Goal: Task Accomplishment & Management: Manage account settings

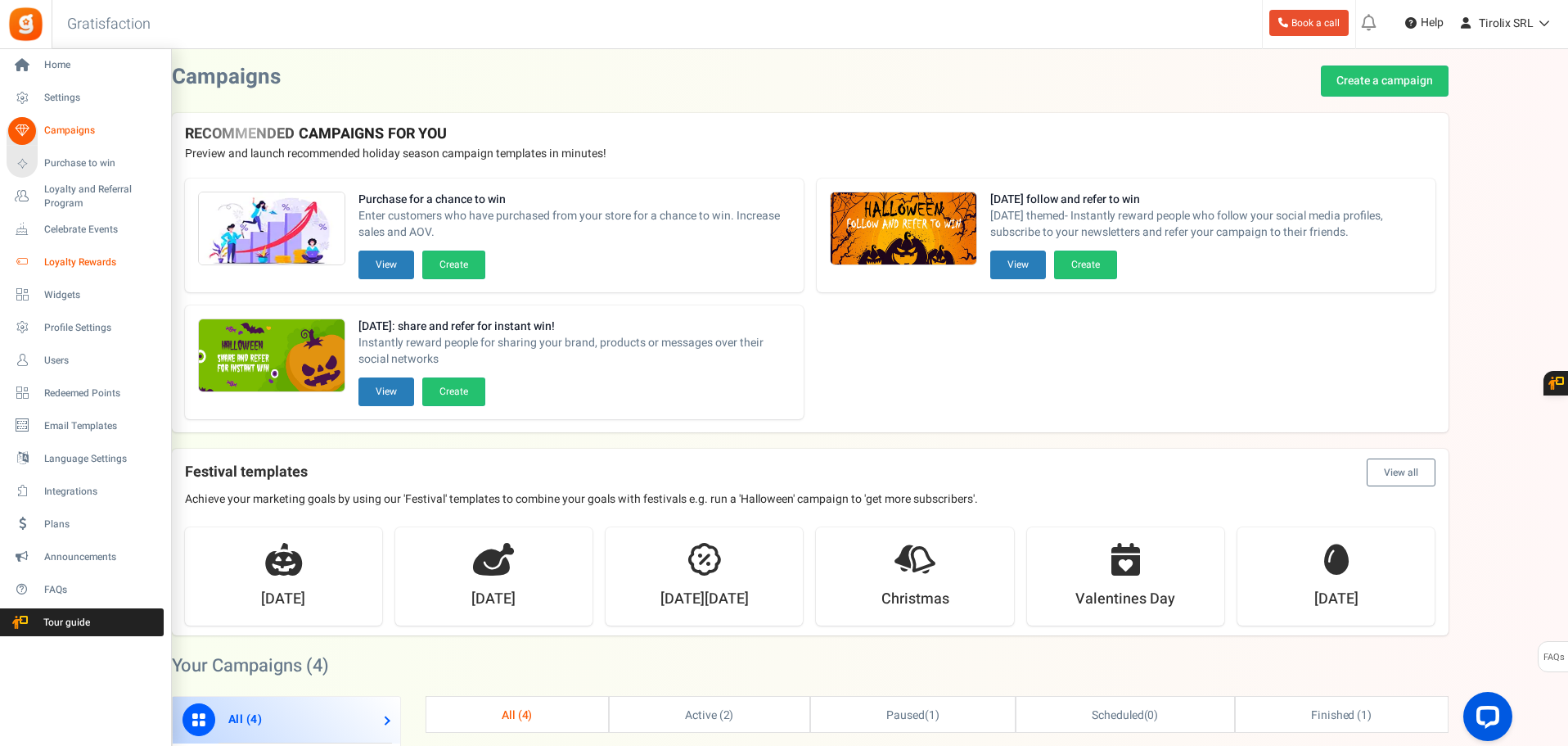
click at [100, 254] on link "Loyalty Rewards" at bounding box center [86, 262] width 158 height 28
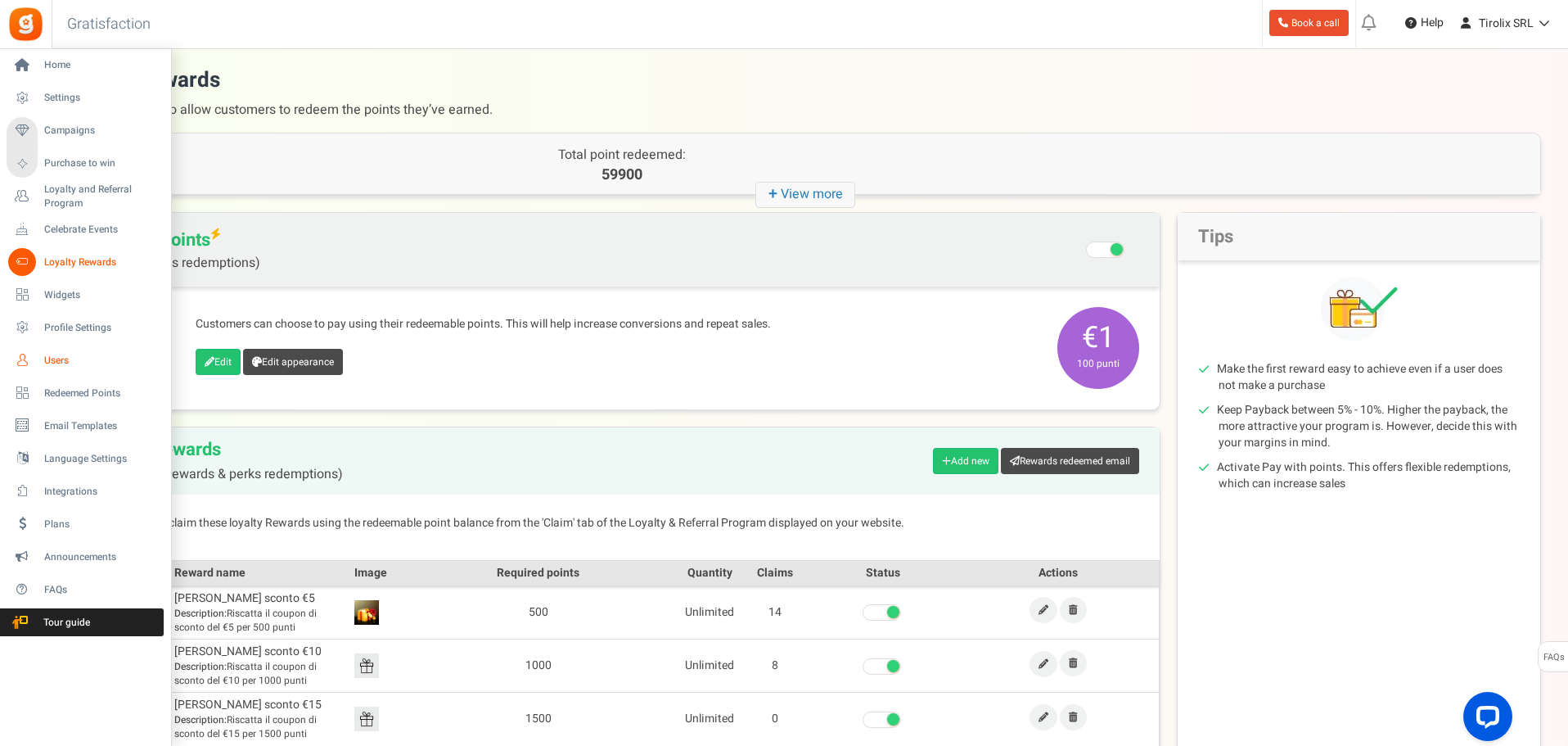
click at [83, 352] on link "Users" at bounding box center [86, 360] width 158 height 28
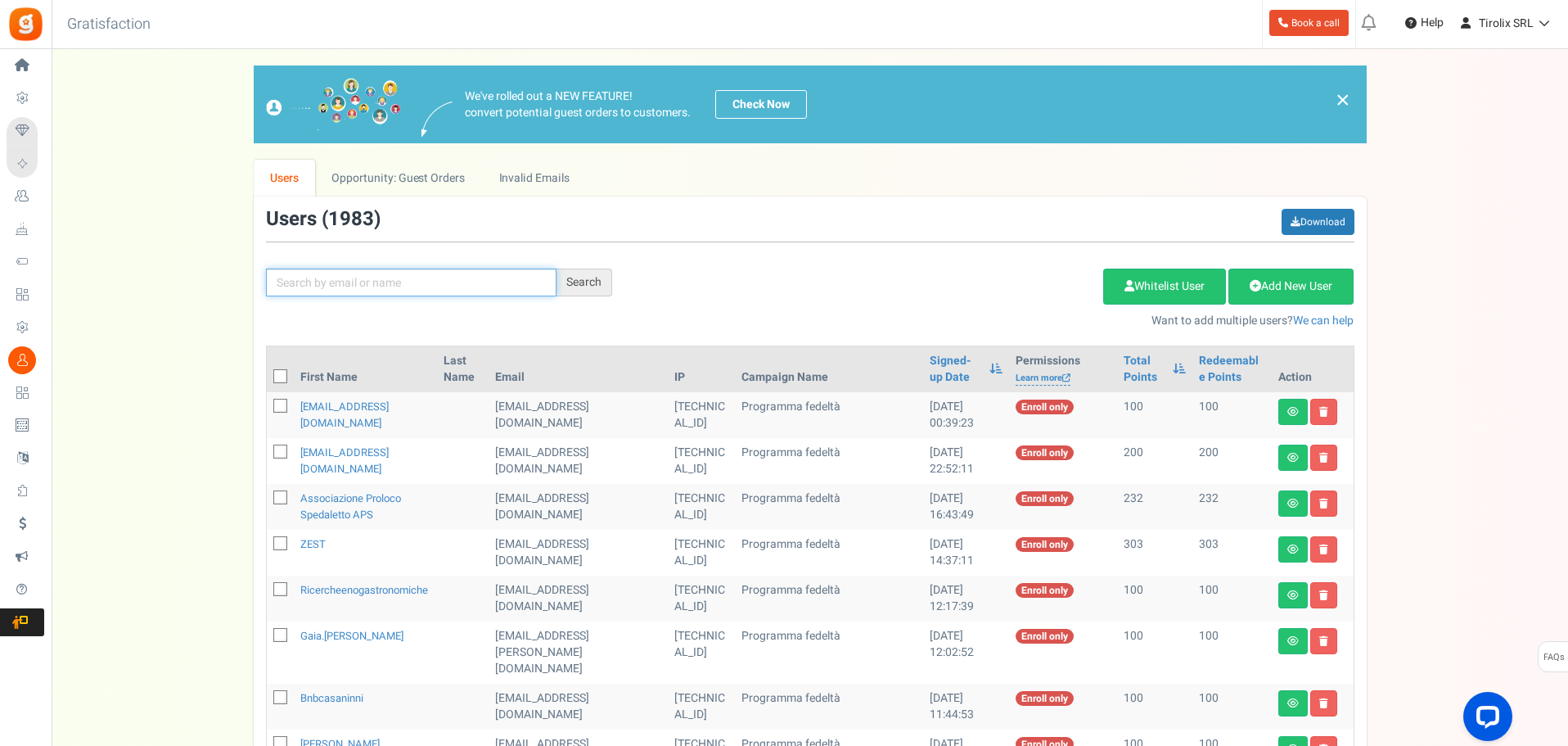
click at [363, 293] on input "text" at bounding box center [411, 282] width 291 height 28
paste input "[EMAIL_ADDRESS][PERSON_NAME][DOMAIN_NAME]"
type input "[EMAIL_ADDRESS][PERSON_NAME][DOMAIN_NAME]"
click at [585, 287] on div "Search" at bounding box center [584, 282] width 55 height 28
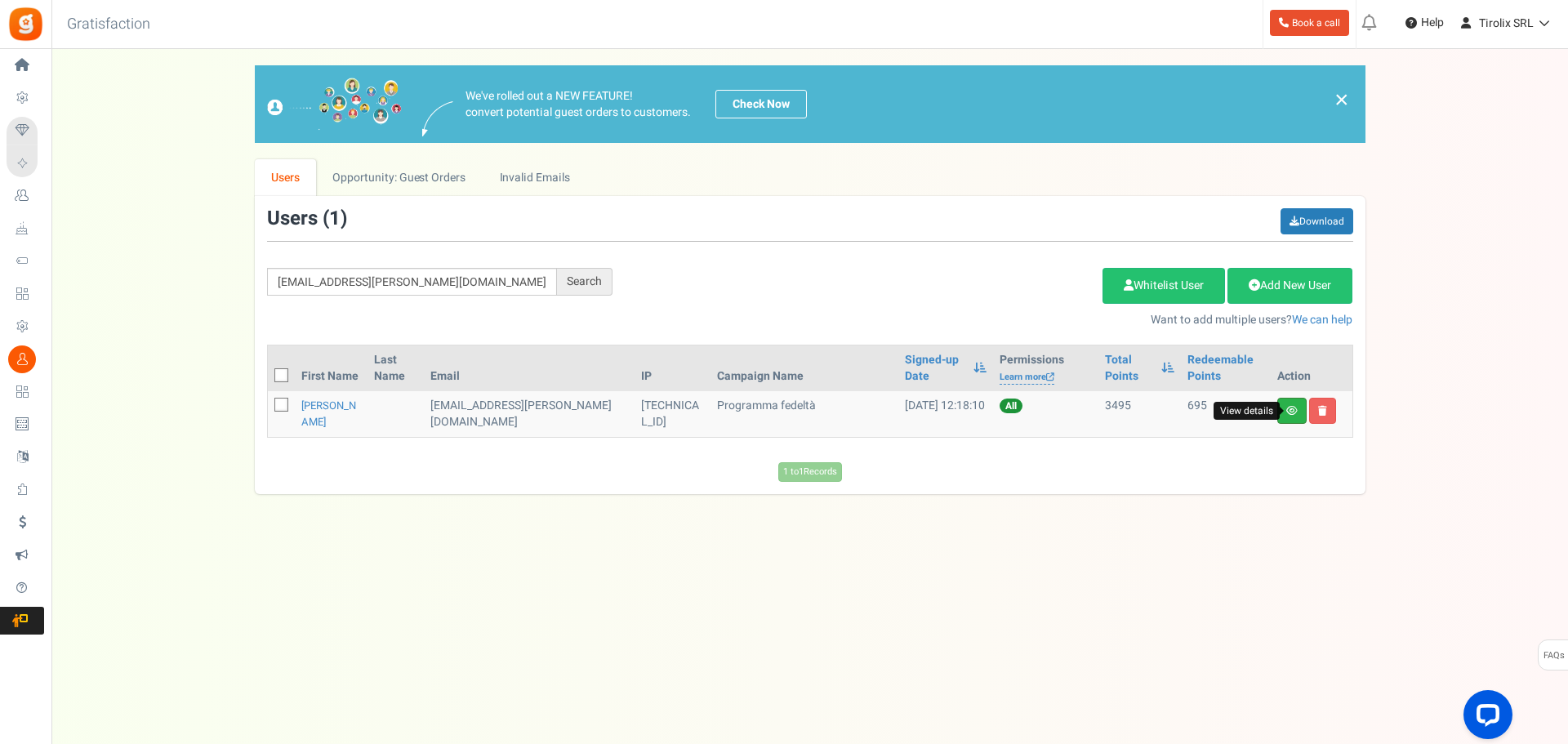
click at [1291, 410] on icon at bounding box center [1292, 411] width 12 height 10
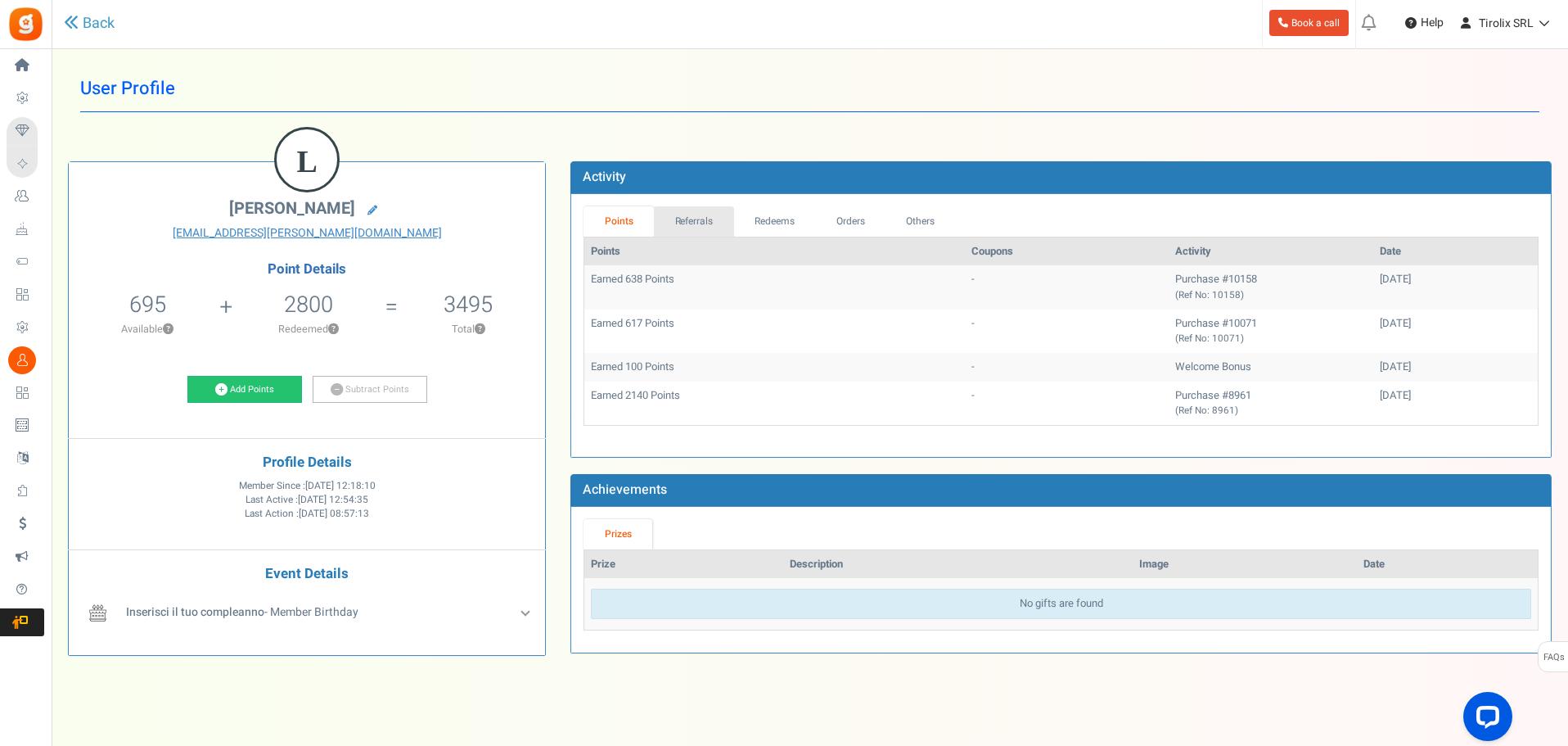
click at [707, 223] on link "Referrals" at bounding box center [693, 221] width 80 height 31
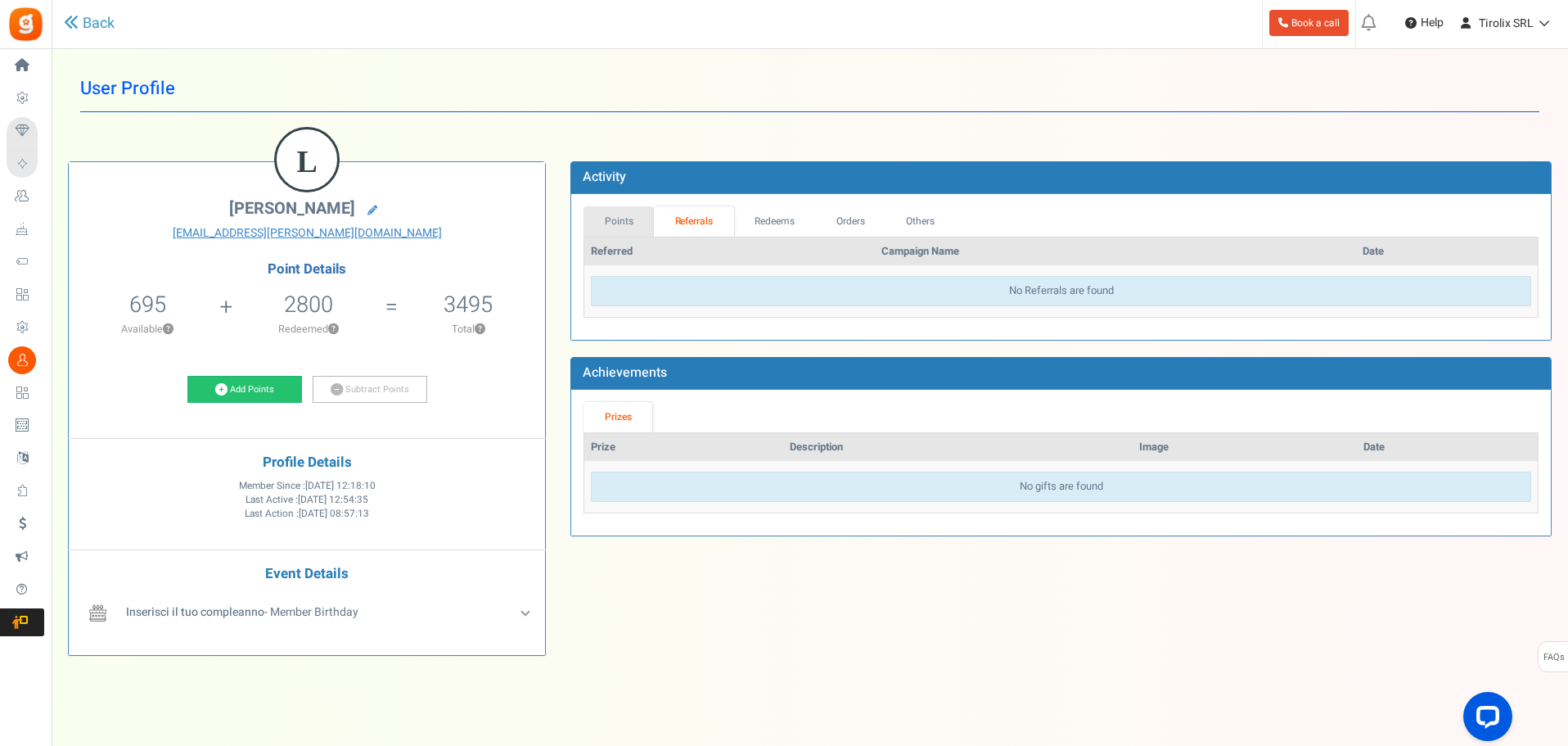
click at [621, 218] on link "Points" at bounding box center [618, 221] width 70 height 31
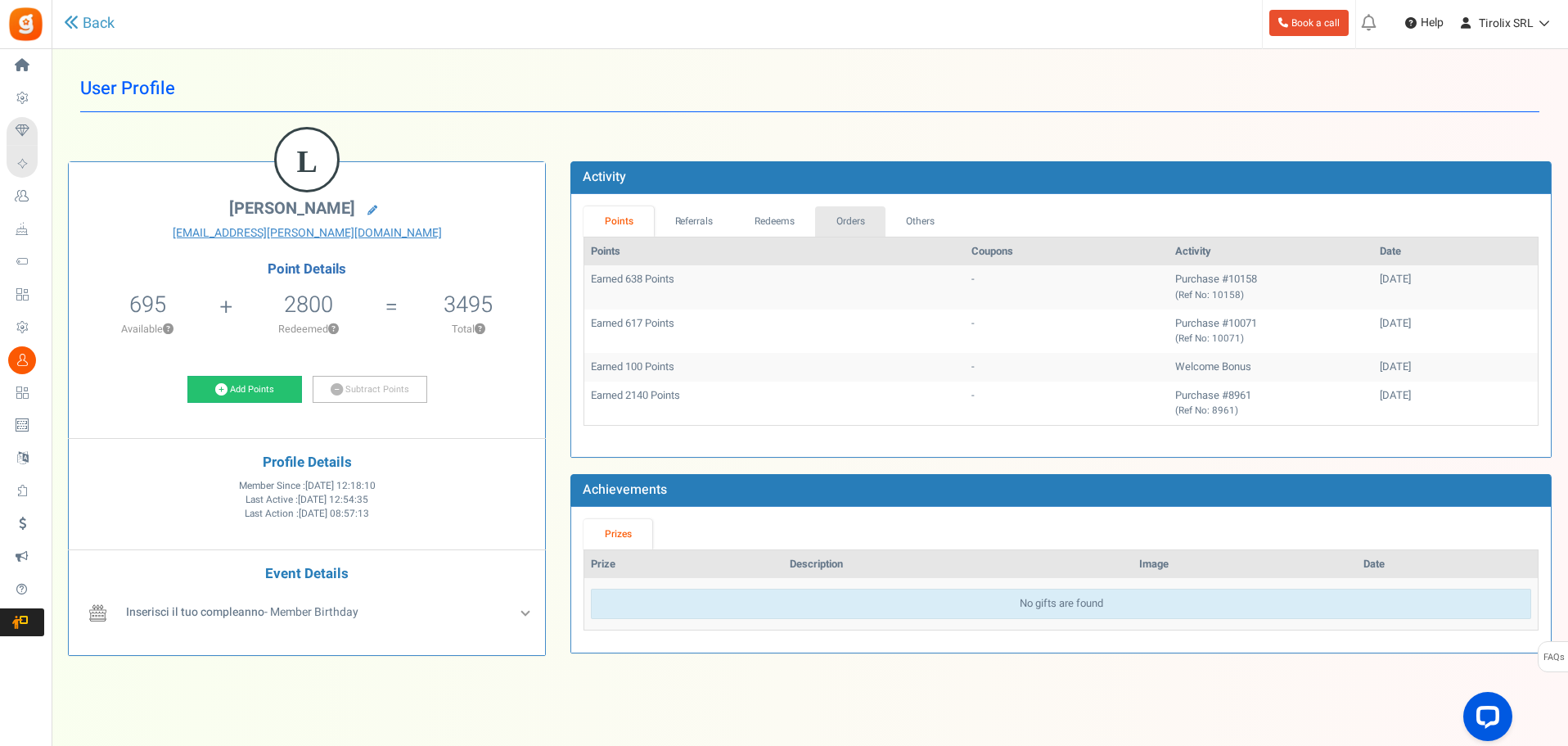
click at [834, 217] on link "Orders" at bounding box center [849, 221] width 70 height 31
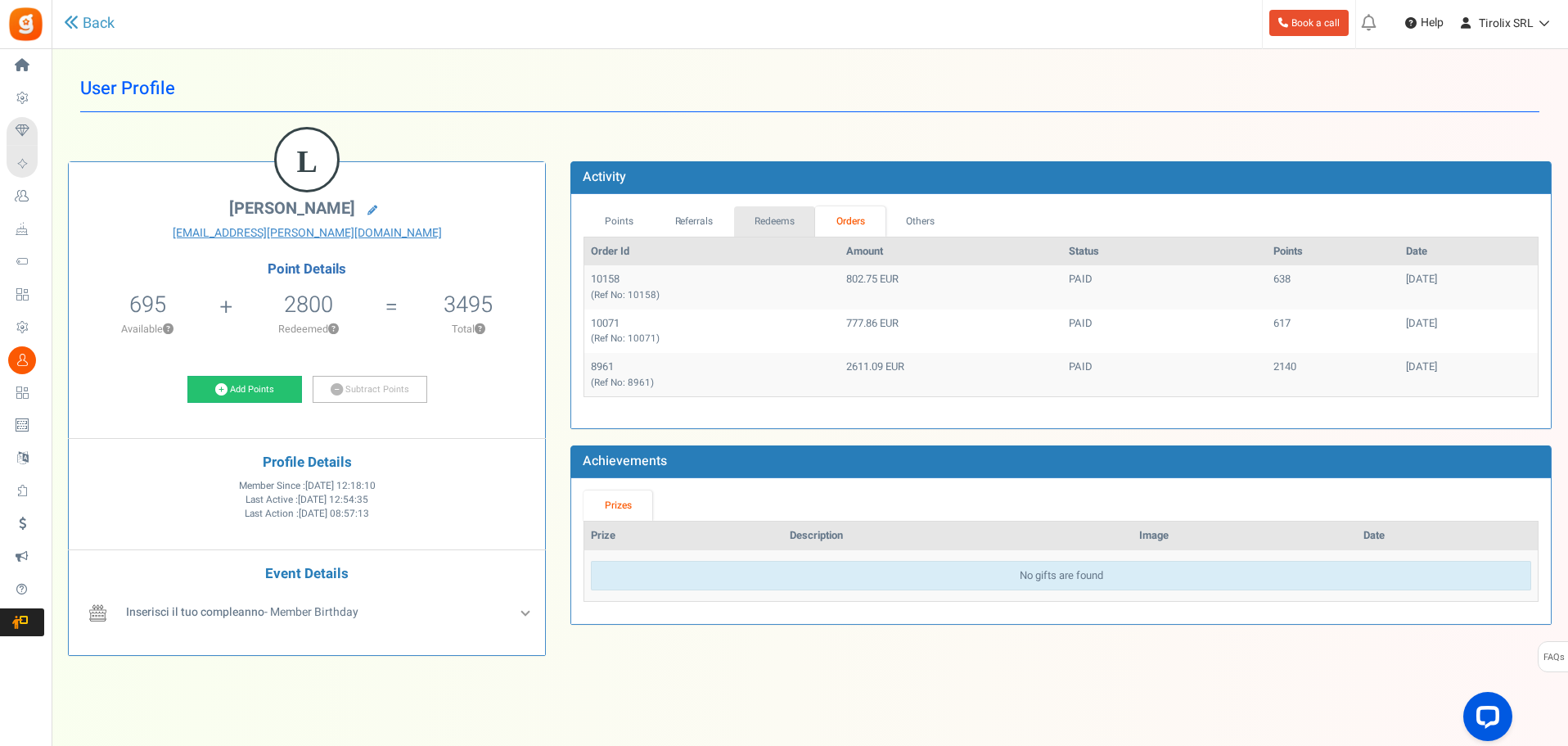
click at [772, 218] on link "Redeems" at bounding box center [774, 221] width 82 height 31
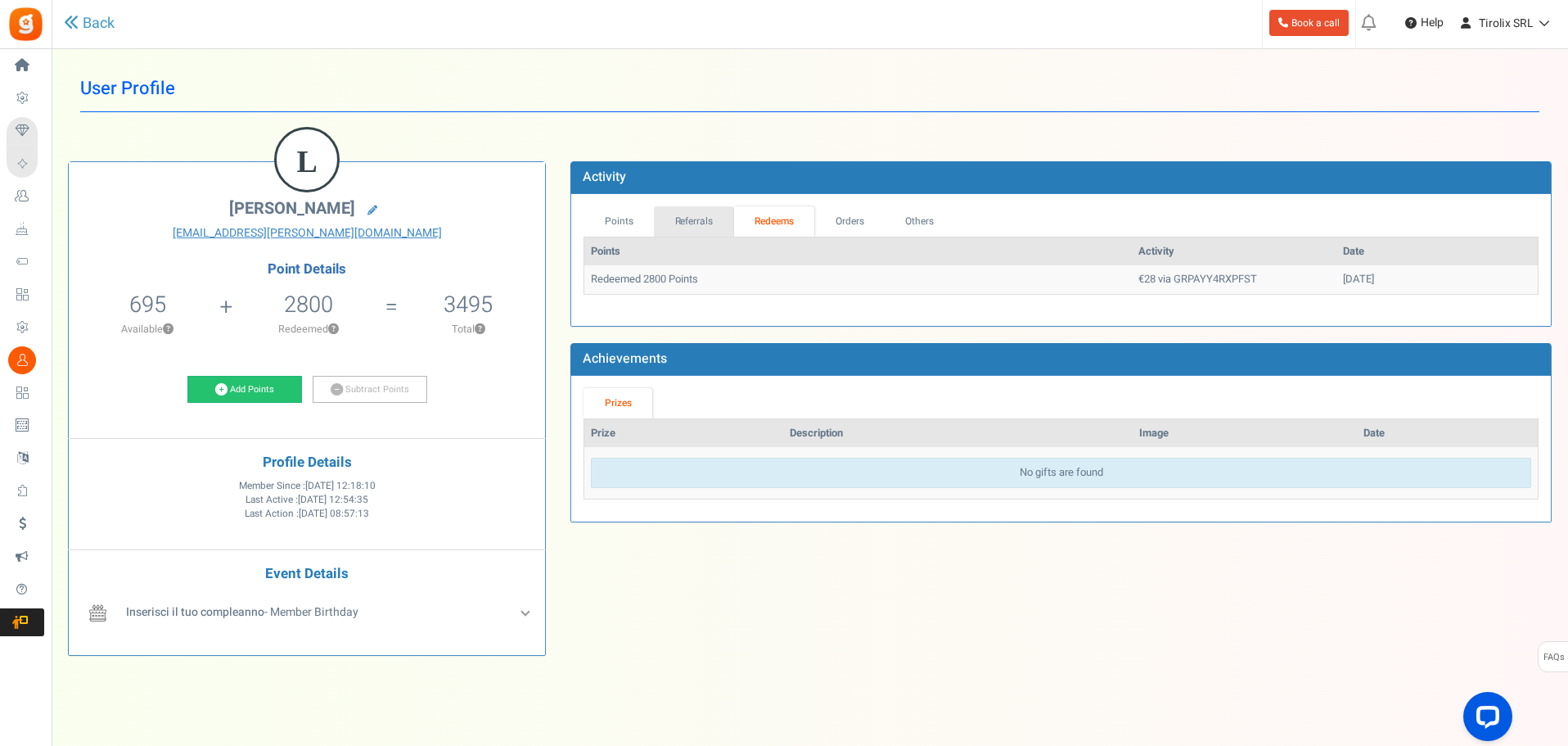
click at [685, 214] on link "Referrals" at bounding box center [693, 221] width 80 height 31
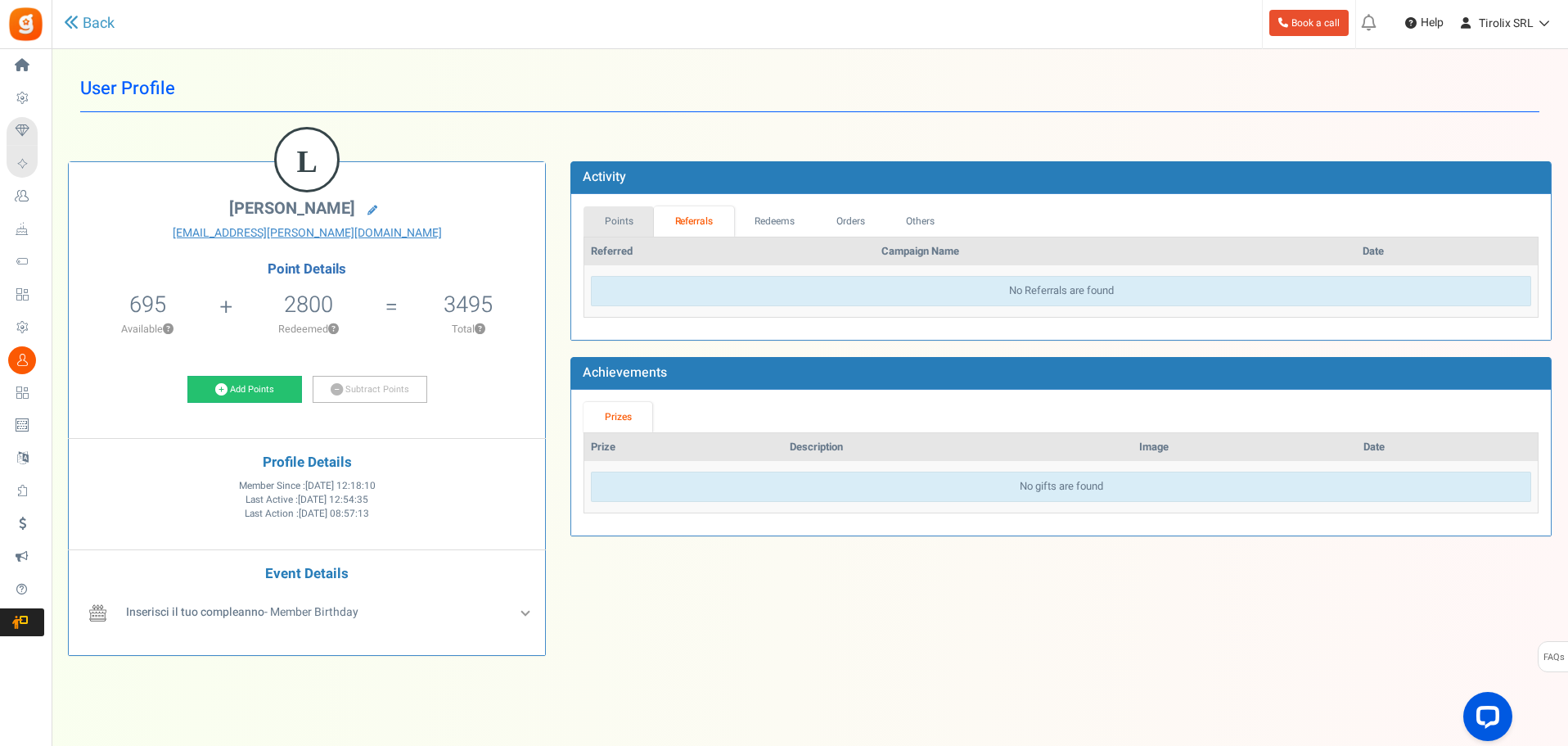
click at [621, 220] on link "Points" at bounding box center [618, 221] width 70 height 31
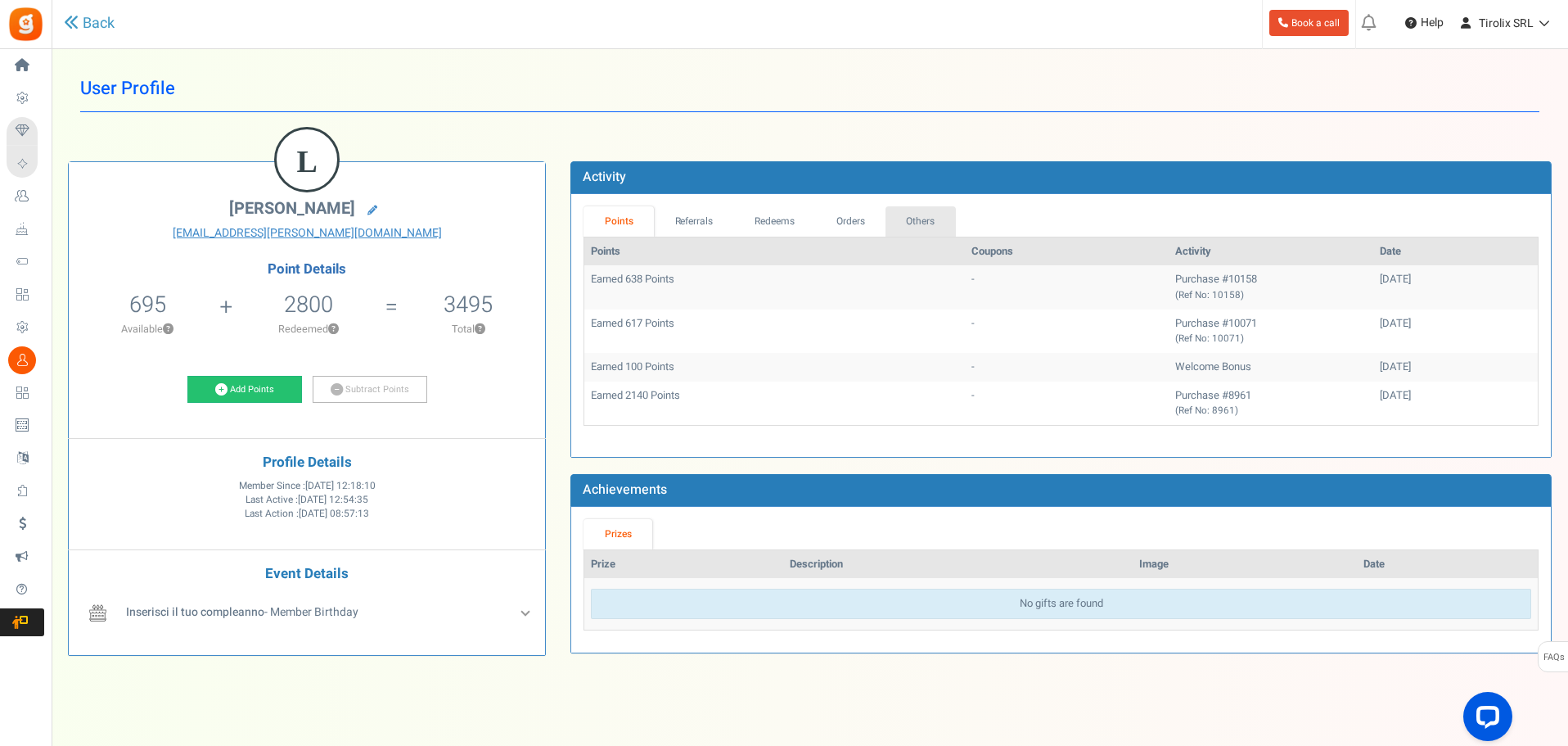
click at [922, 220] on link "Others" at bounding box center [920, 221] width 70 height 31
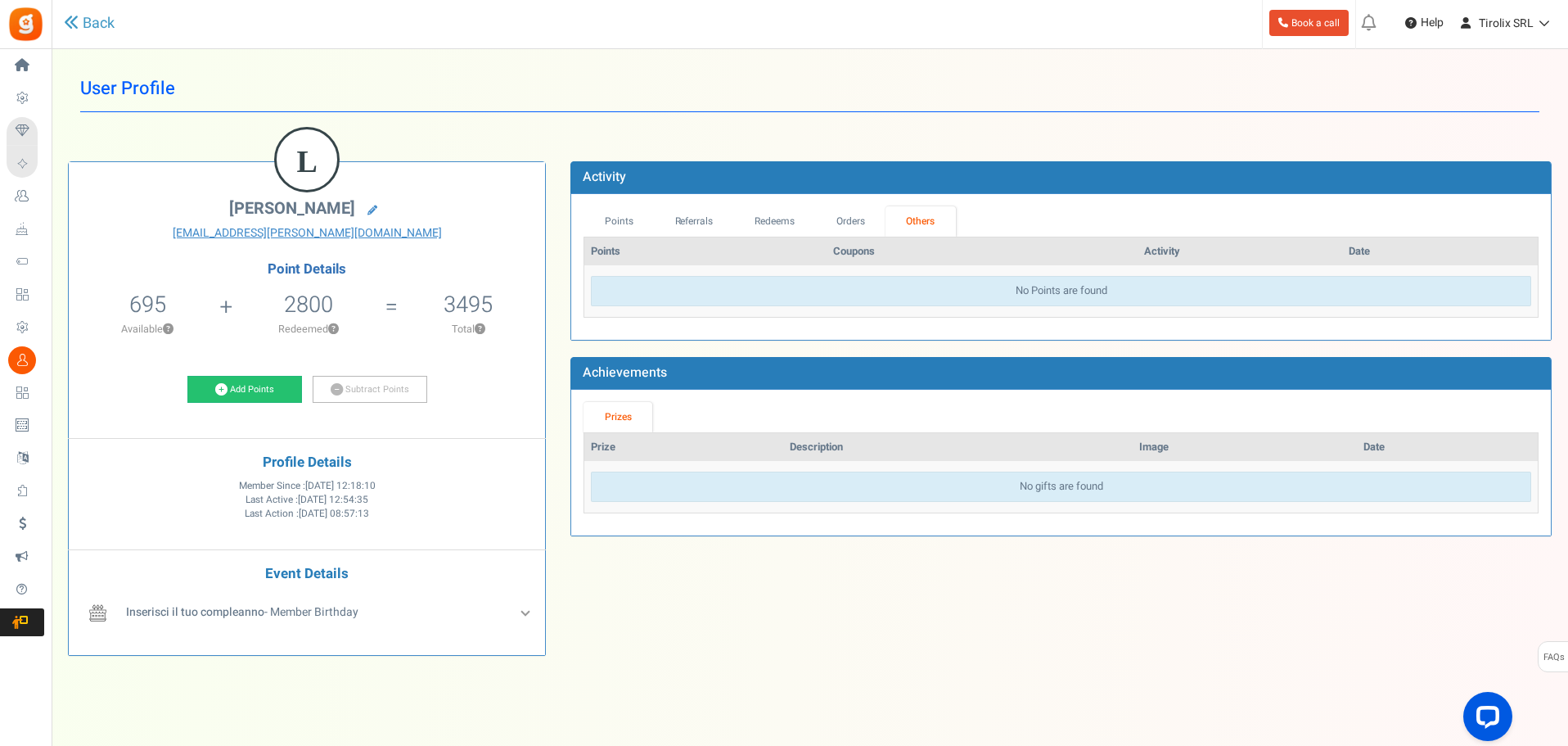
click at [603, 205] on div "Points Referrals Redeems Orders Others Points Coupons Activity Date No Points a…" at bounding box center [1061, 267] width 979 height 146
click at [606, 219] on link "Points" at bounding box center [618, 221] width 70 height 31
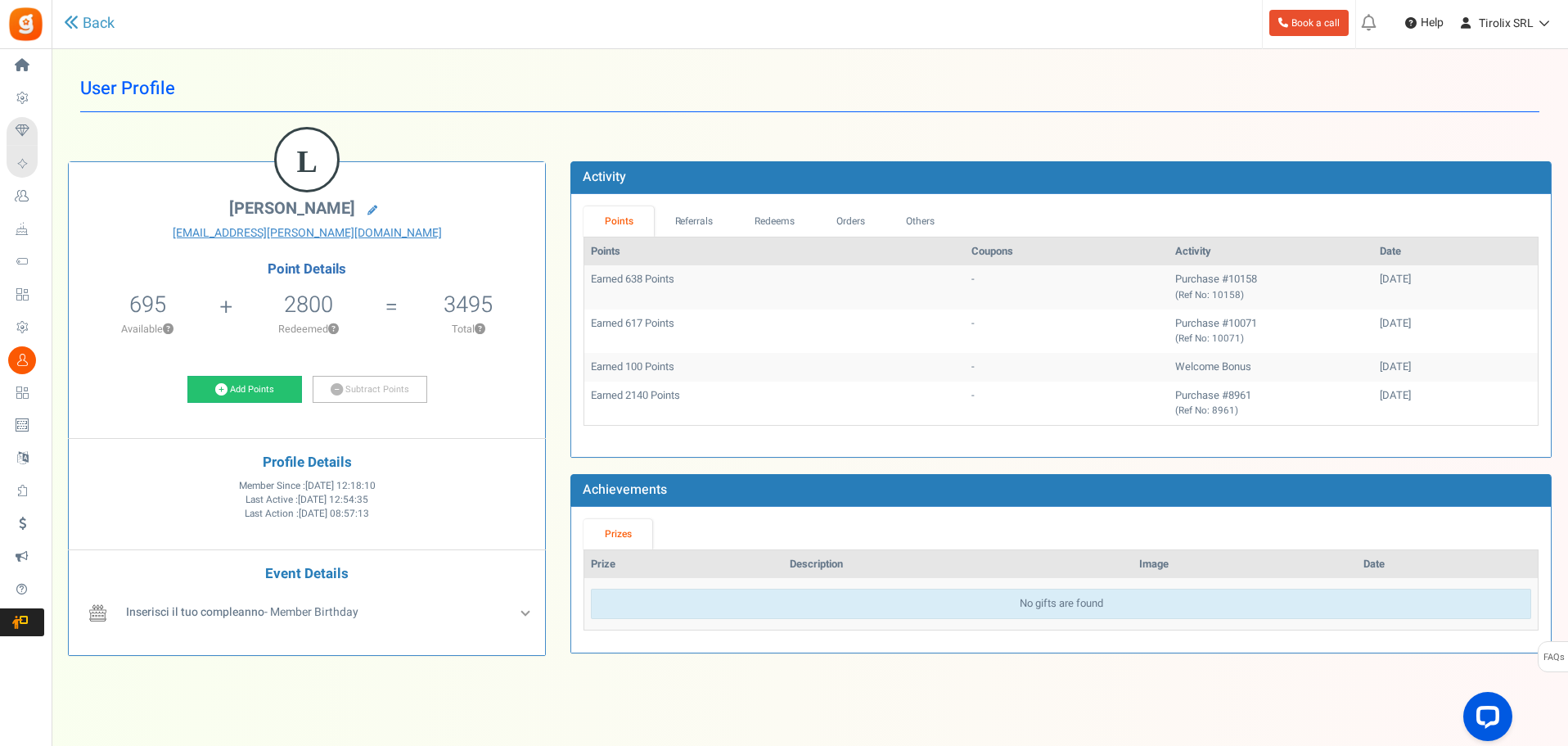
click at [0, 0] on span "Redeemed Points" at bounding box center [0, 0] width 0 height 0
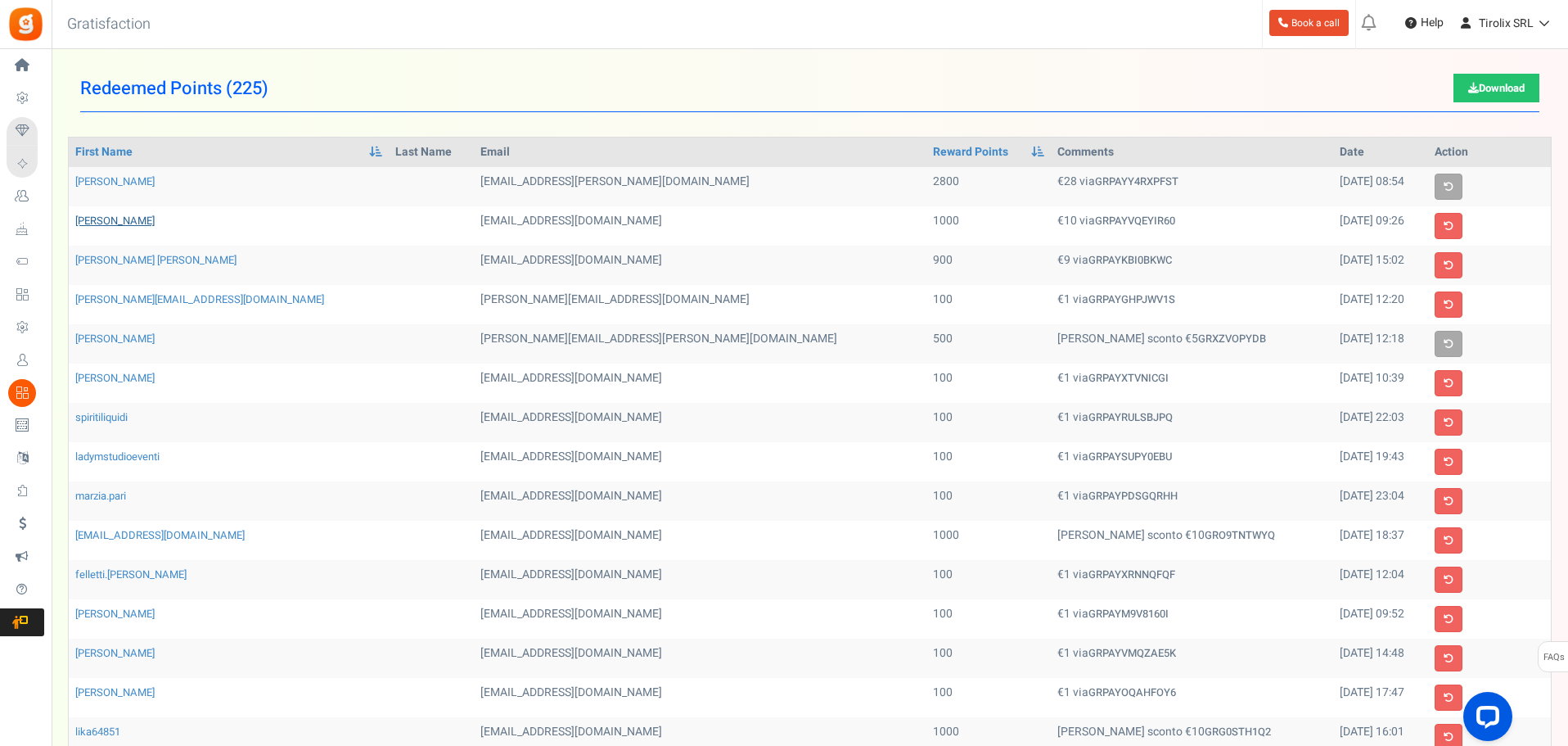
click at [136, 219] on link "[PERSON_NAME]" at bounding box center [114, 221] width 80 height 16
